Goal: Check status

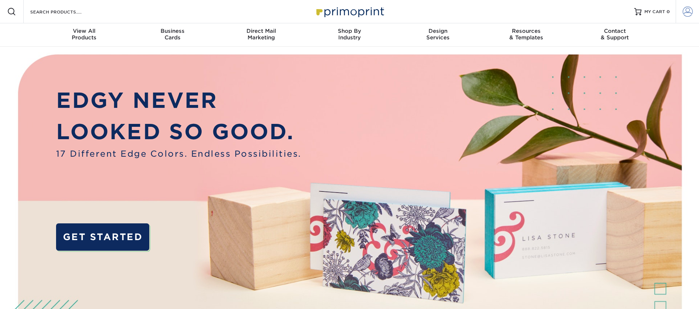
click at [687, 13] on span at bounding box center [688, 12] width 10 height 10
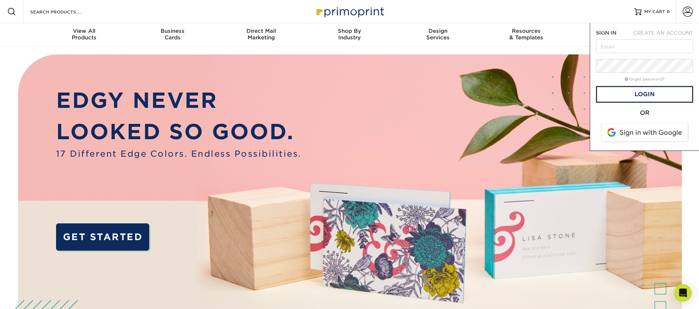
click at [628, 132] on span at bounding box center [645, 132] width 93 height 19
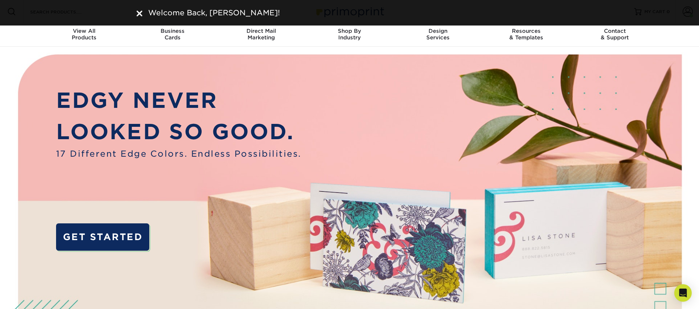
drag, startPoint x: 139, startPoint y: 11, endPoint x: 166, endPoint y: 12, distance: 27.7
click at [139, 11] on img at bounding box center [140, 14] width 6 height 6
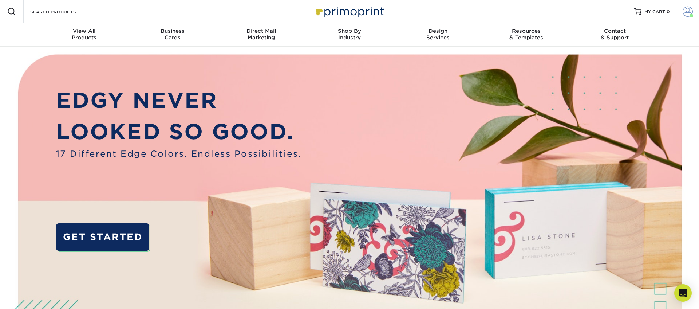
click at [692, 11] on span at bounding box center [688, 12] width 10 height 10
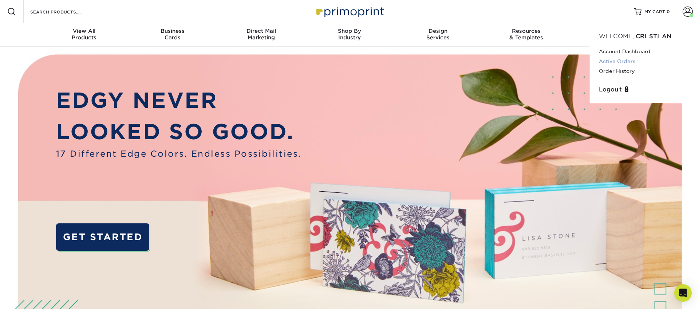
click at [617, 61] on link "Active Orders" at bounding box center [644, 61] width 91 height 10
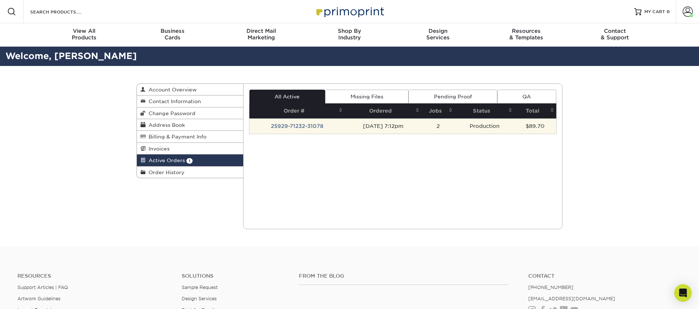
click at [302, 127] on td "25929-71232-31078" at bounding box center [298, 125] width 96 height 15
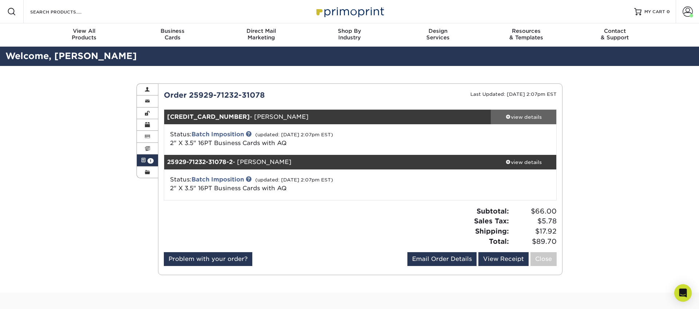
click at [522, 118] on div "view details" at bounding box center [524, 116] width 66 height 7
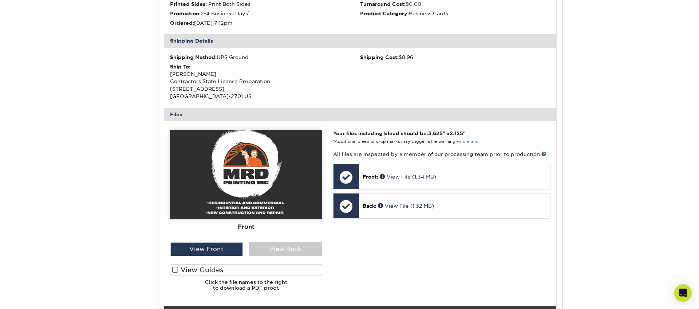
scroll to position [221, 0]
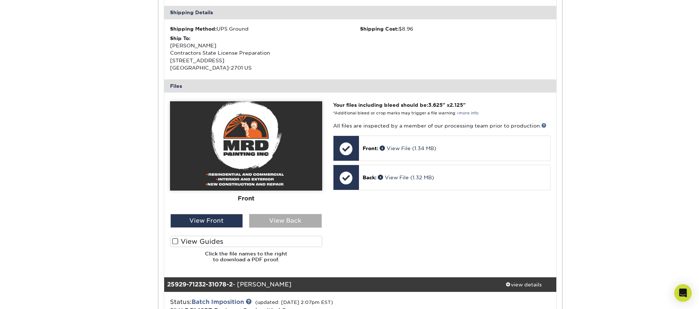
click at [266, 217] on div "View Back" at bounding box center [285, 221] width 73 height 14
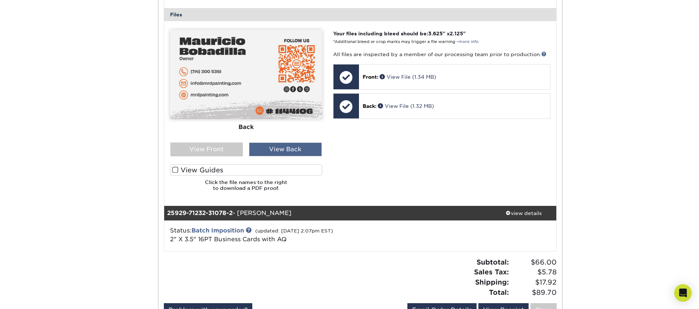
scroll to position [353, 0]
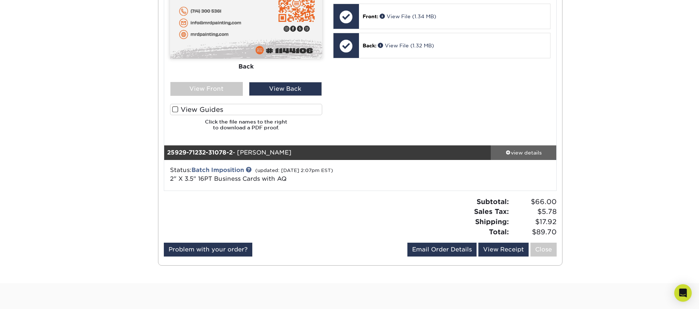
click at [510, 150] on div "view details" at bounding box center [524, 152] width 66 height 7
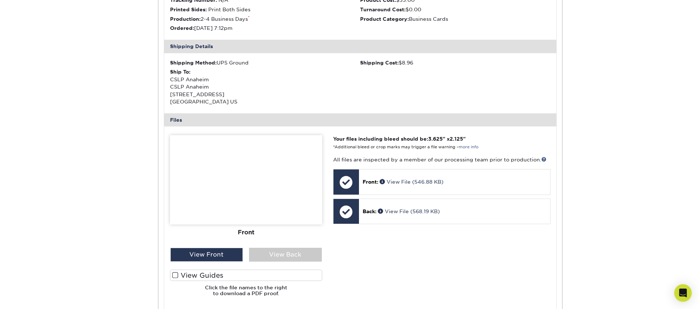
scroll to position [619, 0]
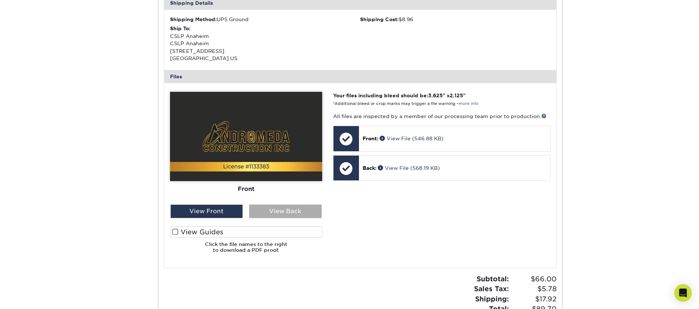
click at [273, 210] on div "View Back" at bounding box center [285, 211] width 73 height 14
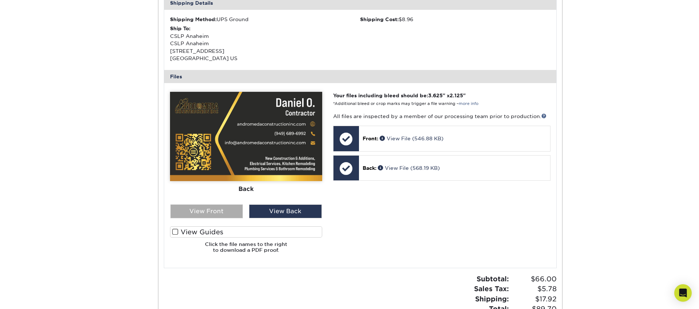
click at [231, 212] on div "View Front" at bounding box center [207, 211] width 73 height 14
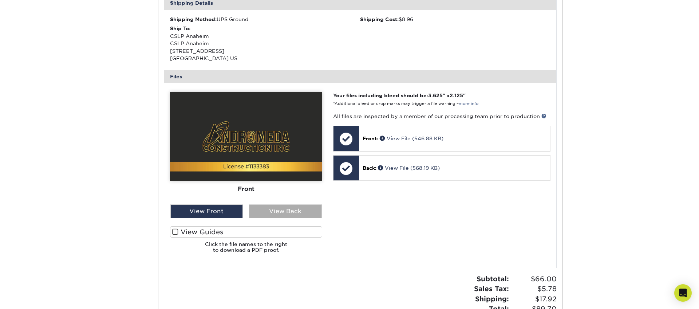
click at [290, 212] on div "View Back" at bounding box center [285, 211] width 73 height 14
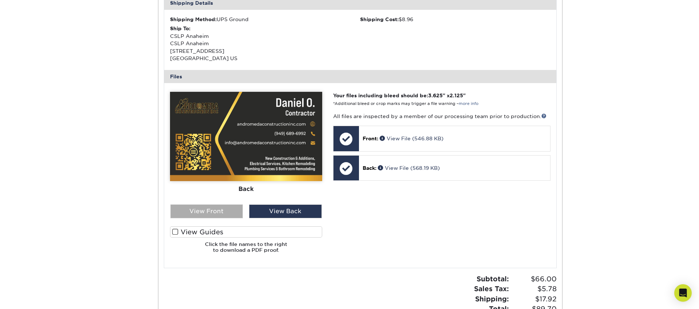
click at [225, 215] on div "View Front" at bounding box center [207, 211] width 73 height 14
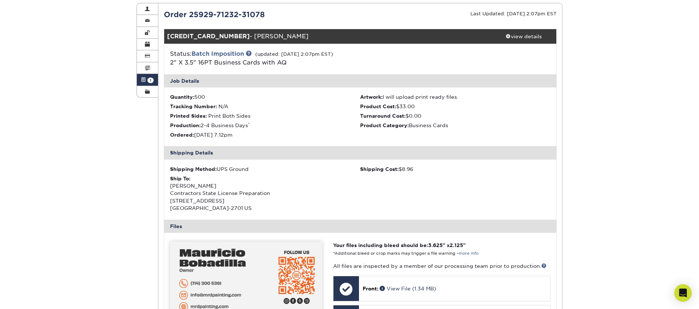
scroll to position [95, 0]
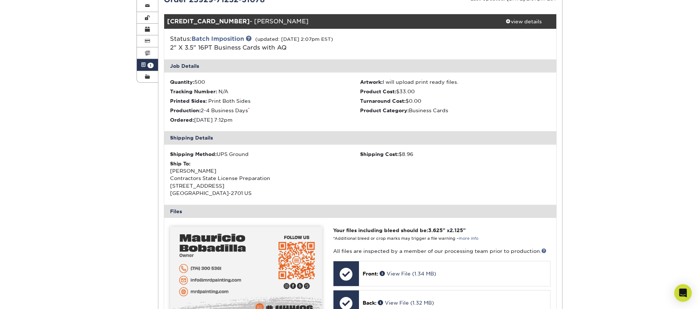
drag, startPoint x: 540, startPoint y: 33, endPoint x: 534, endPoint y: 29, distance: 7.1
click at [540, 33] on div "Status: Batch Imposition (updated: 09/30/2025 2:07pm EST) 2" X 3.5" 16PT Busine…" at bounding box center [361, 44] width 404 height 31
click at [530, 24] on div "view details" at bounding box center [524, 21] width 66 height 7
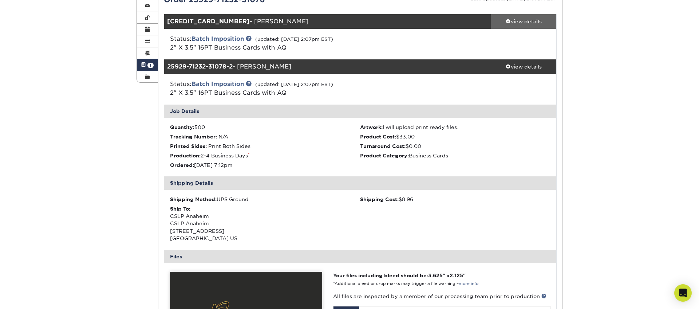
click at [530, 24] on div "view details" at bounding box center [524, 21] width 66 height 7
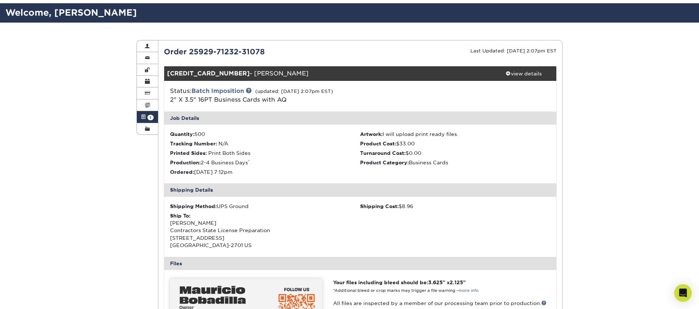
scroll to position [33, 0]
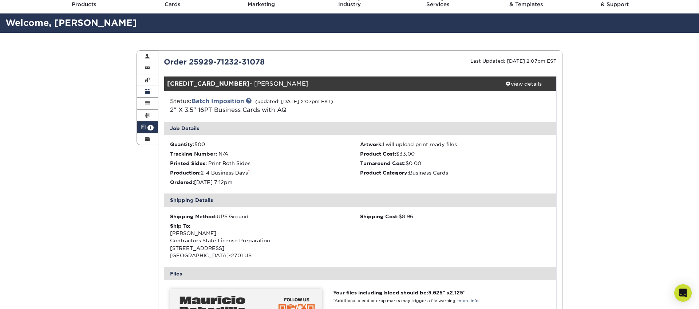
click at [140, 129] on link "Active Orders 1" at bounding box center [147, 127] width 21 height 12
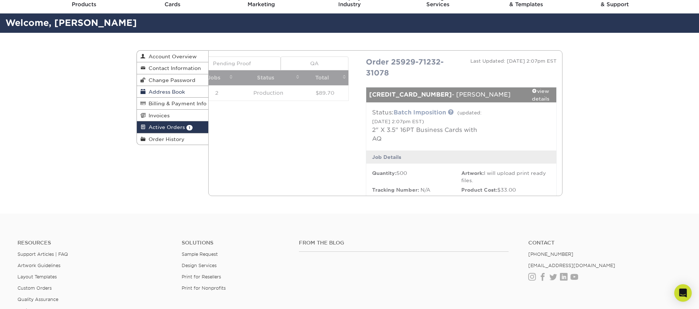
scroll to position [0, 0]
